Goal: Task Accomplishment & Management: Manage account settings

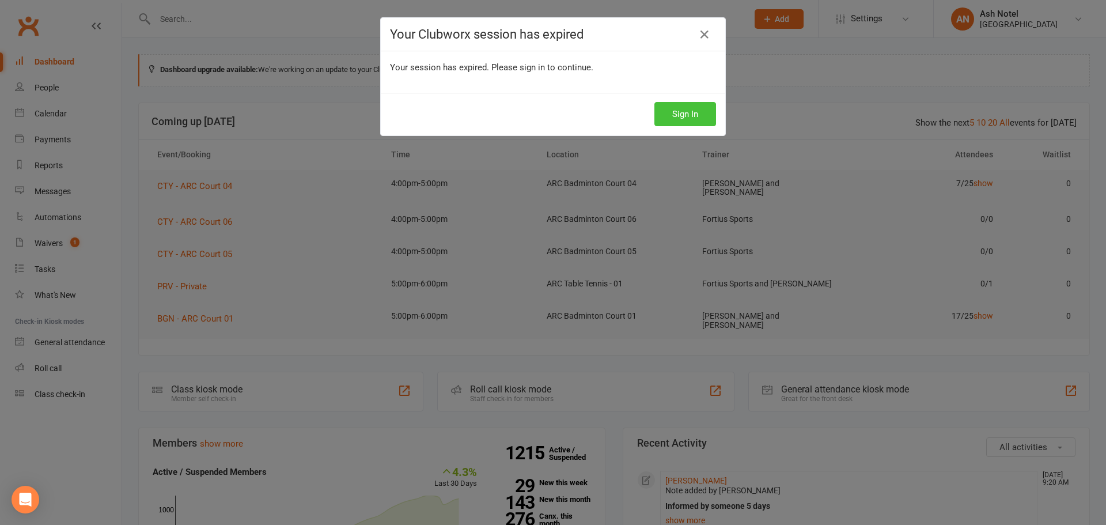
click at [701, 124] on button "Sign In" at bounding box center [686, 114] width 62 height 24
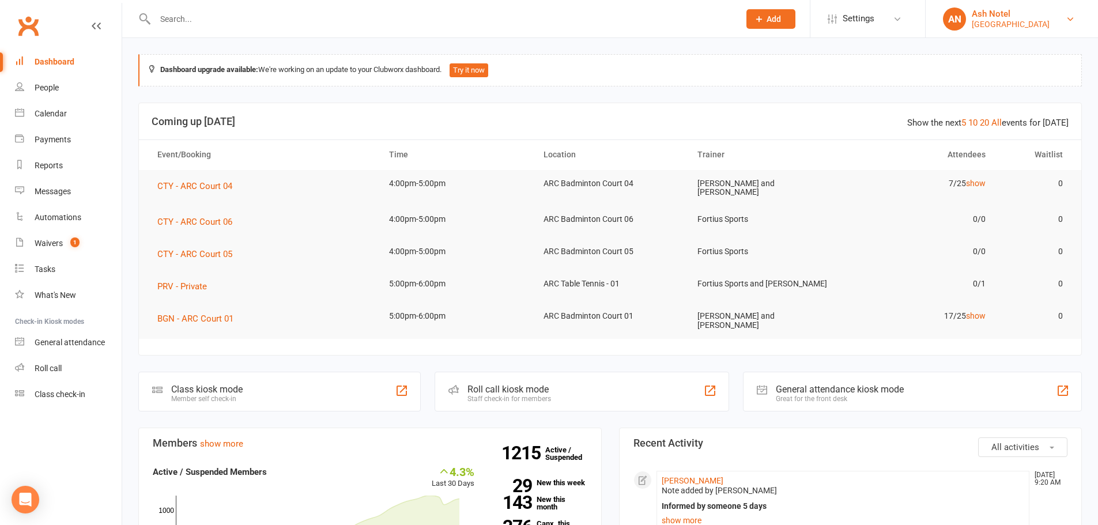
click at [1027, 20] on div "[GEOGRAPHIC_DATA]" at bounding box center [1010, 24] width 78 height 10
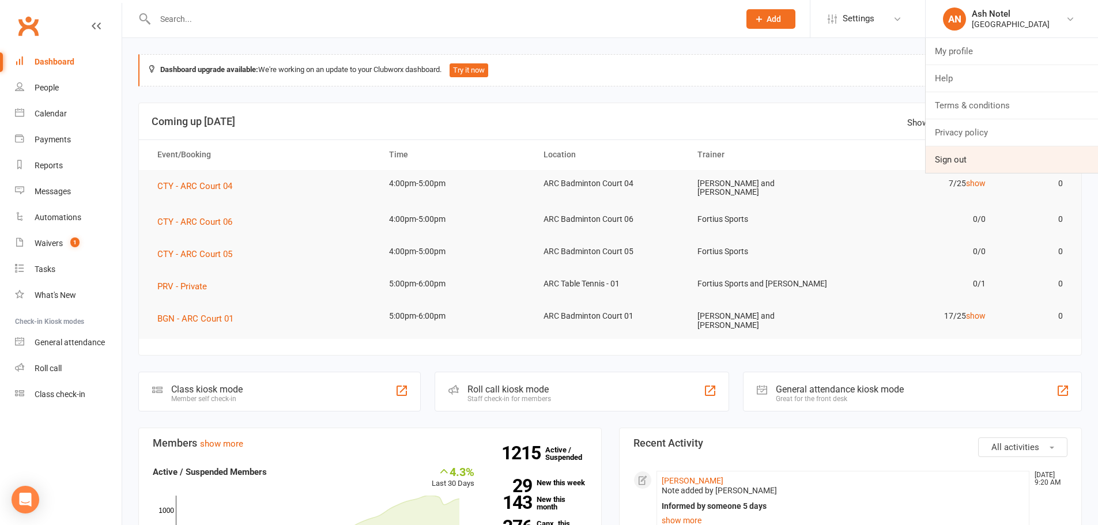
click at [971, 169] on link "Sign out" at bounding box center [1011, 159] width 172 height 27
